Goal: Book appointment/travel/reservation

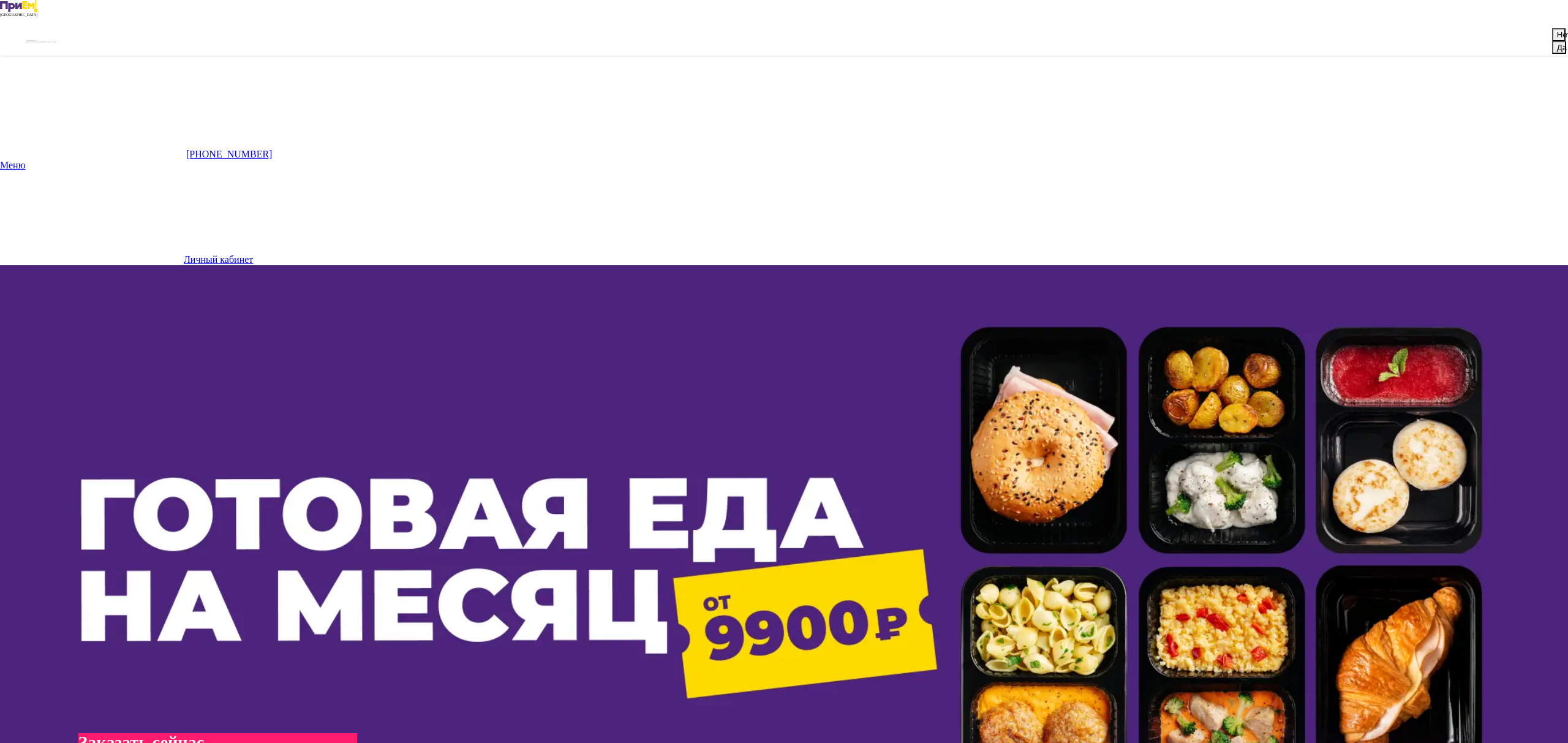
click at [1552, 54] on button "Да" at bounding box center [1559, 48] width 14 height 13
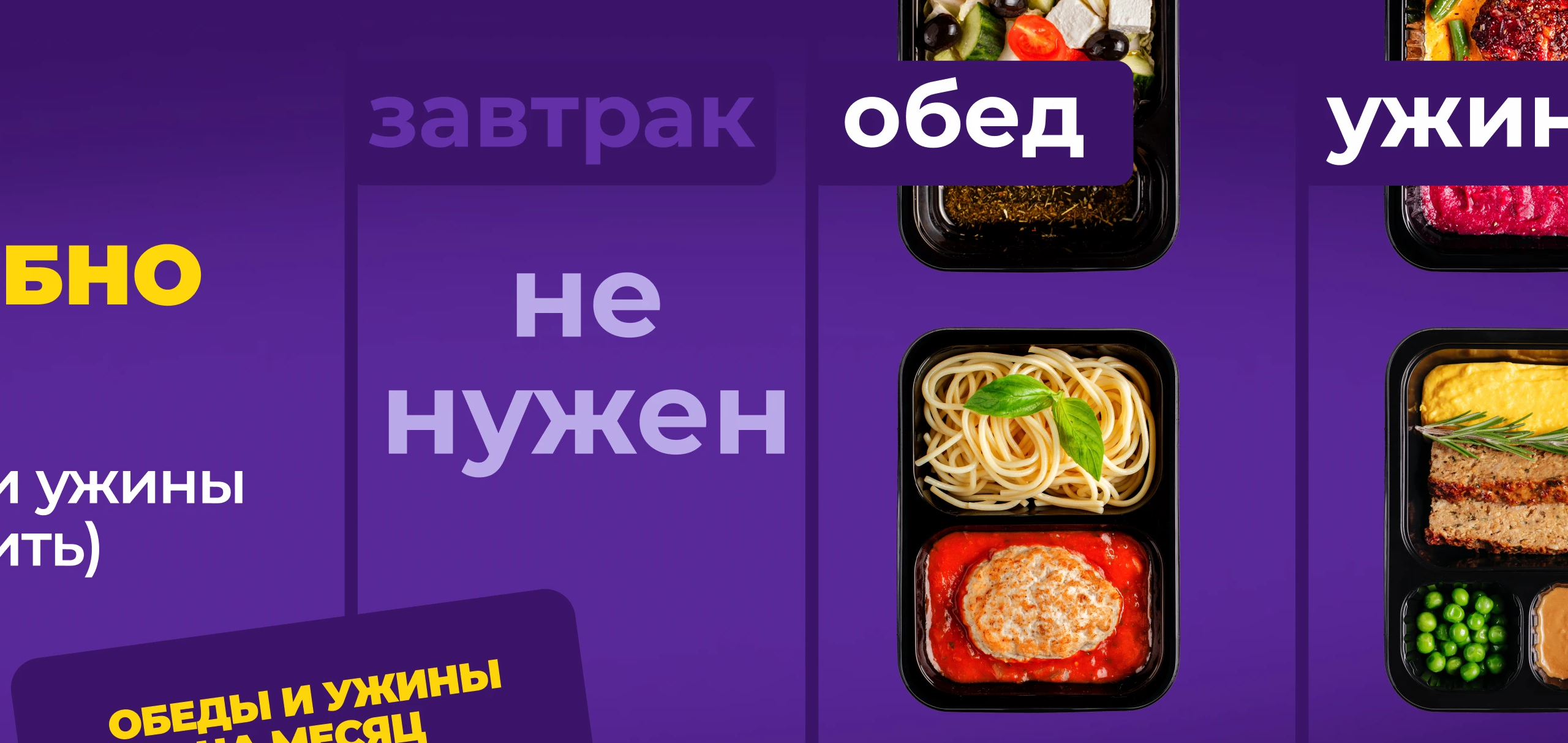
scroll to position [1039, 0]
